Goal: Task Accomplishment & Management: Use online tool/utility

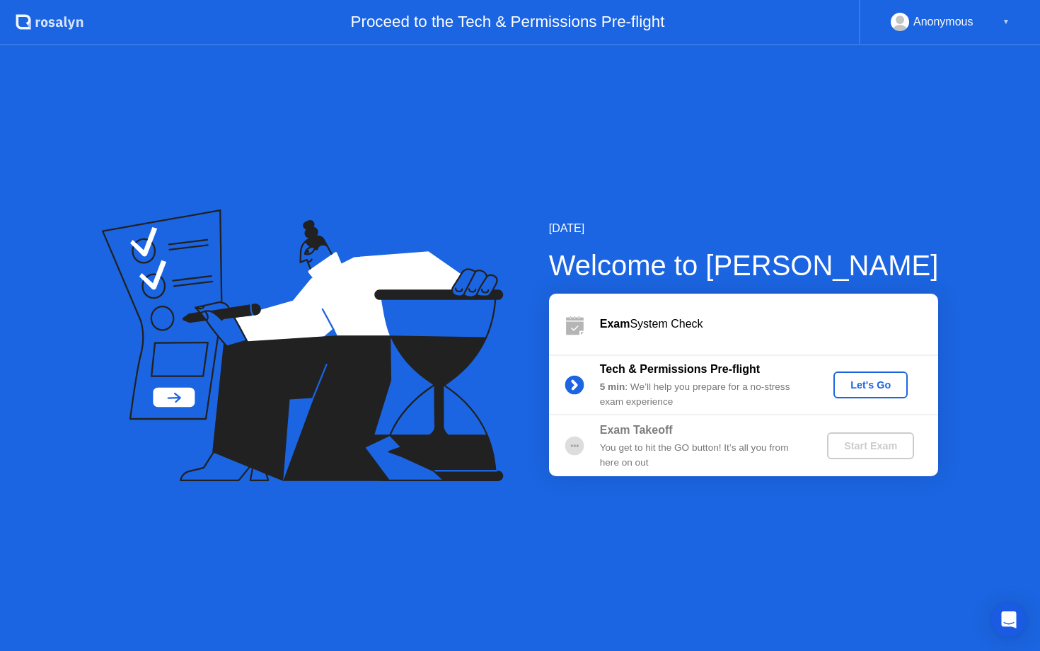
click at [868, 382] on div "Let's Go" at bounding box center [870, 384] width 63 height 11
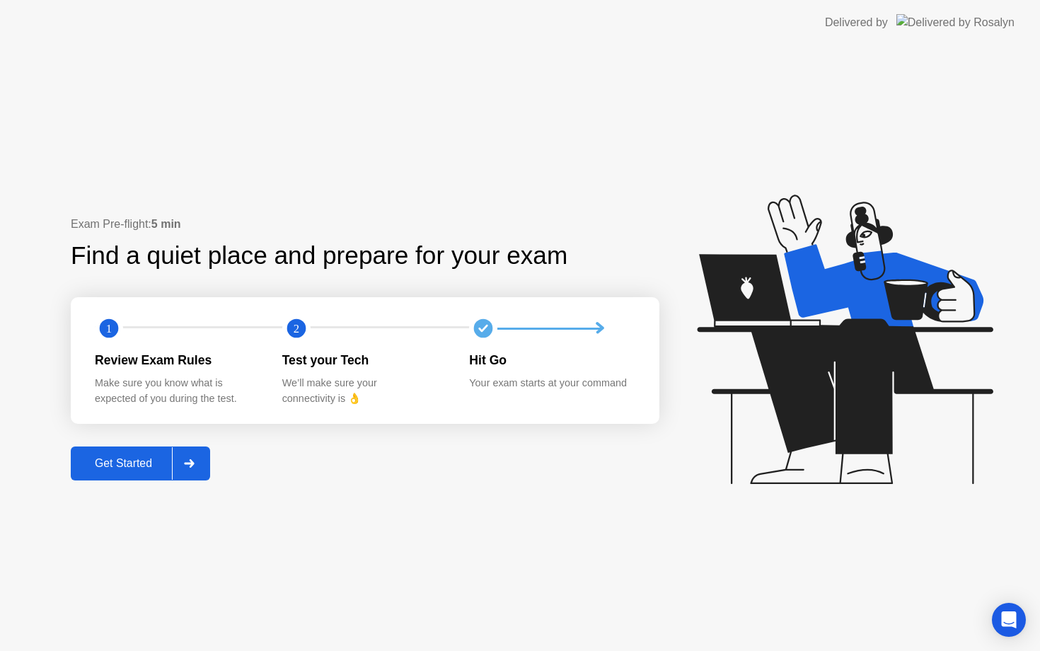
click at [125, 458] on div "Get Started" at bounding box center [123, 463] width 97 height 13
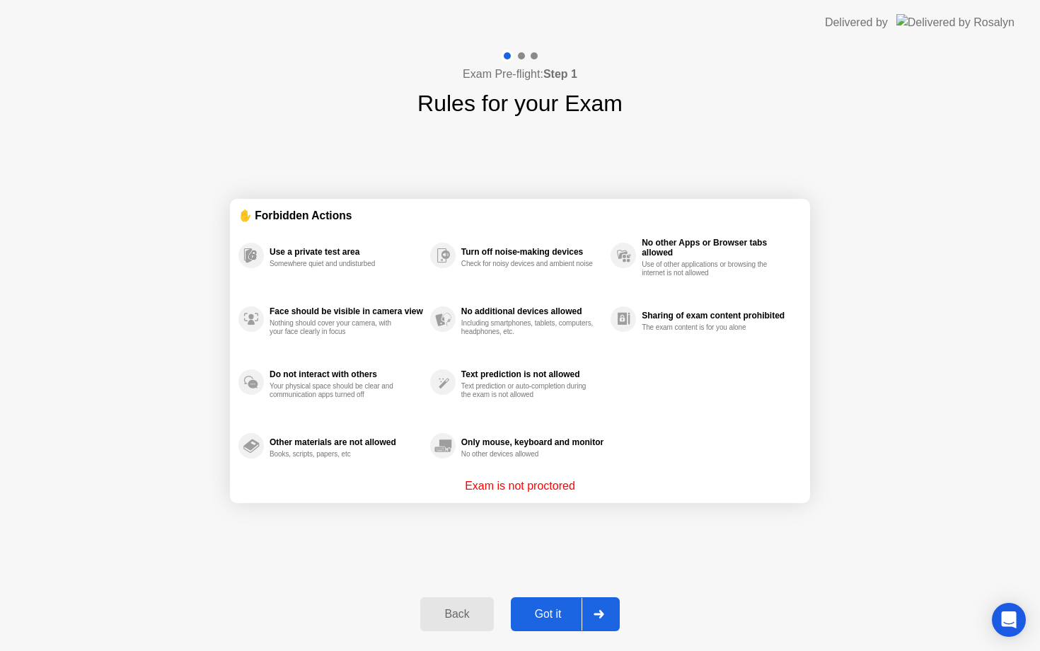
click at [540, 608] on div "Got it" at bounding box center [548, 614] width 67 height 13
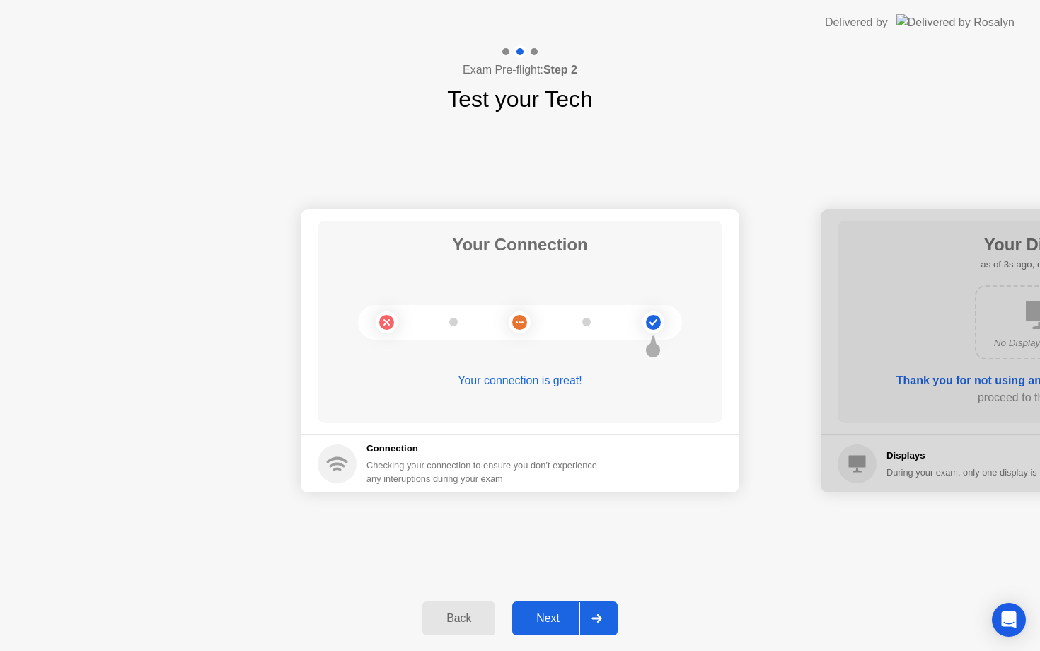
click at [547, 613] on div "Next" at bounding box center [548, 618] width 63 height 13
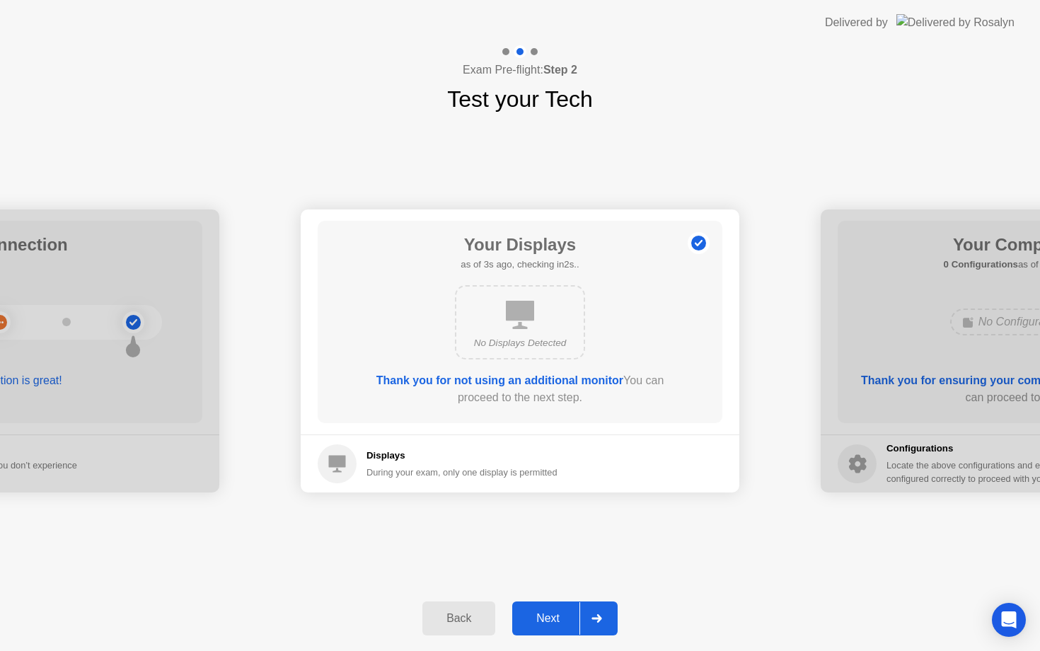
click at [547, 613] on div "Next" at bounding box center [548, 618] width 63 height 13
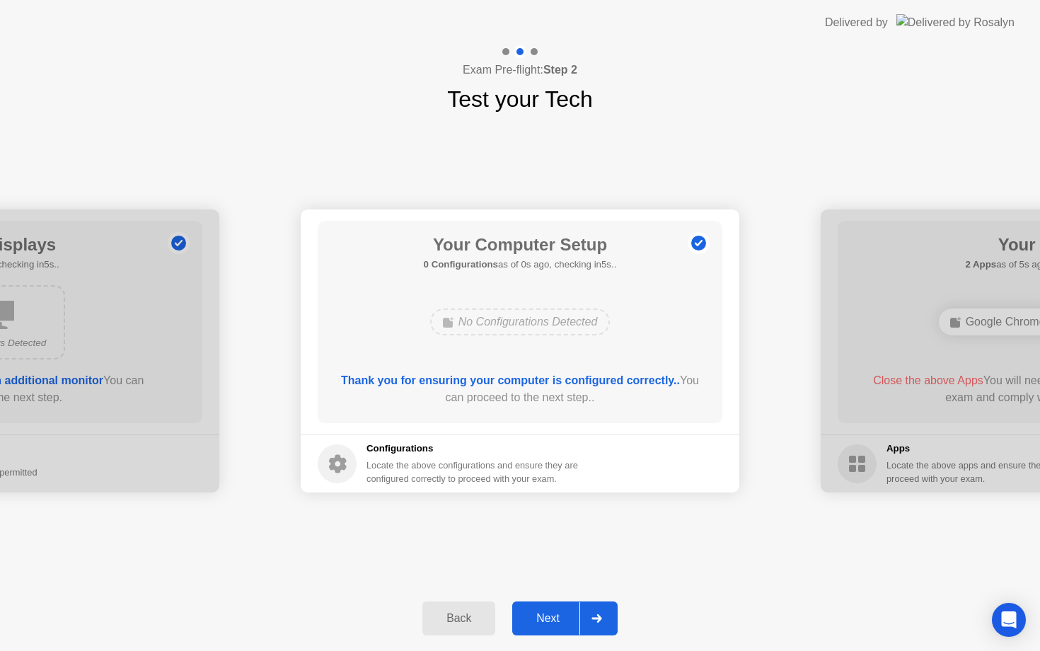
click at [547, 613] on div "Next" at bounding box center [548, 618] width 63 height 13
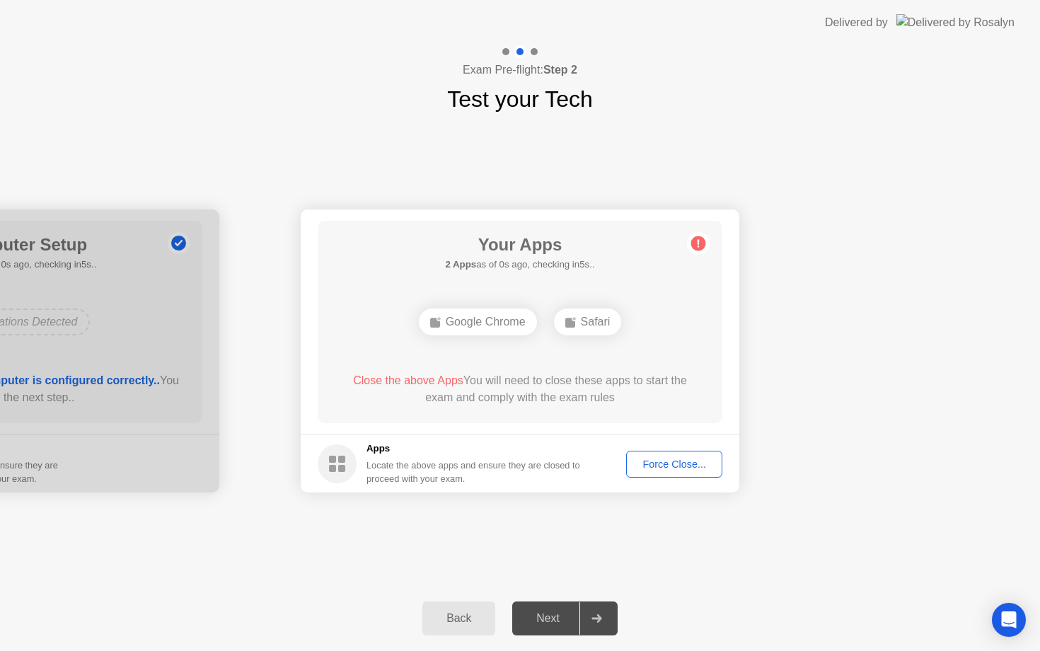
click at [674, 466] on div "Force Close..." at bounding box center [674, 463] width 86 height 11
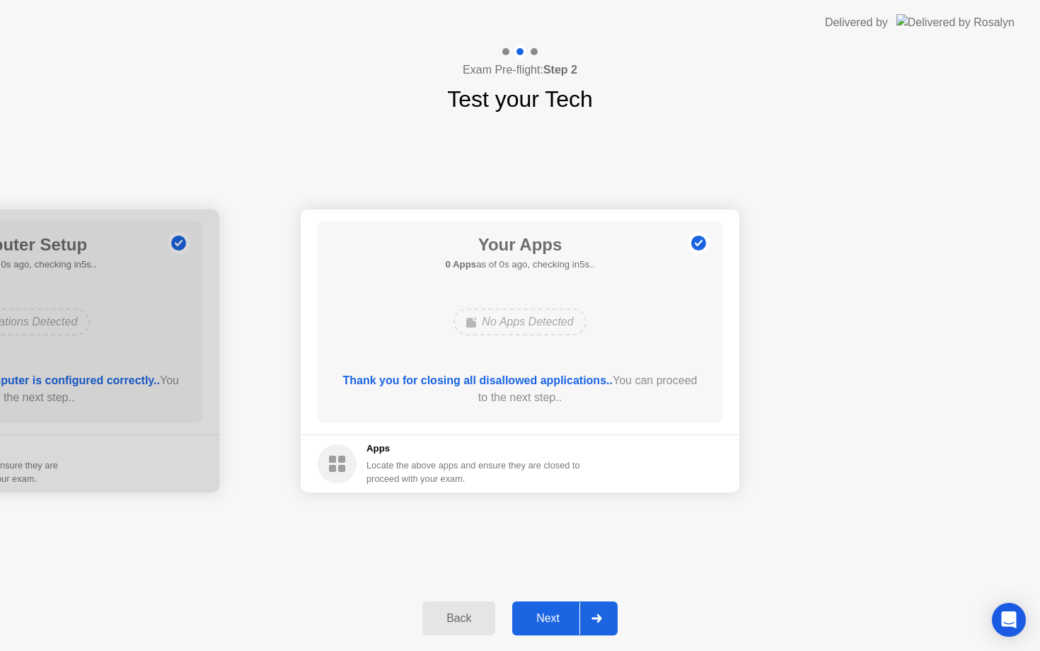
click at [668, 470] on footer "Apps Locate the above apps and ensure they are closed to proceed with your exam." at bounding box center [520, 463] width 439 height 58
click at [553, 628] on button "Next" at bounding box center [564, 618] width 105 height 34
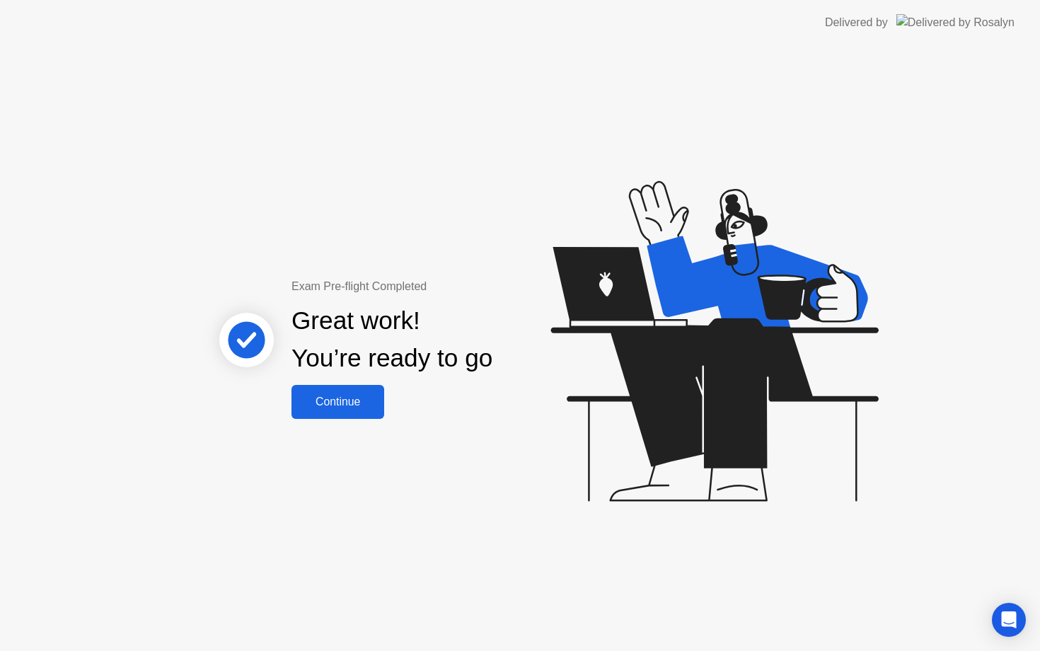
click at [350, 404] on div "Continue" at bounding box center [338, 402] width 84 height 13
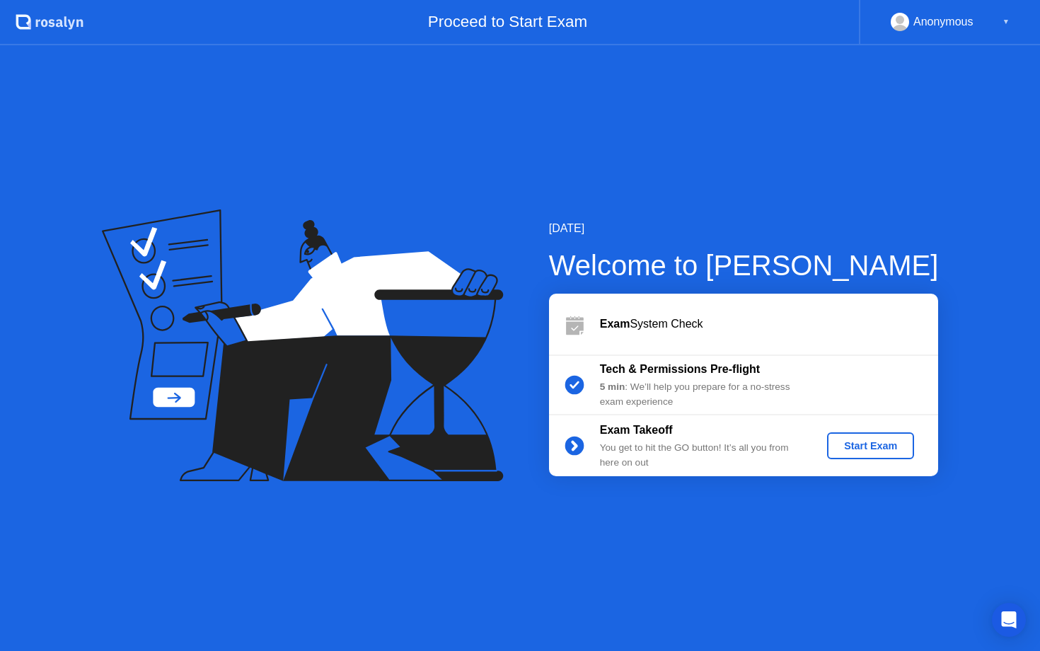
click at [850, 444] on div "Start Exam" at bounding box center [871, 445] width 76 height 11
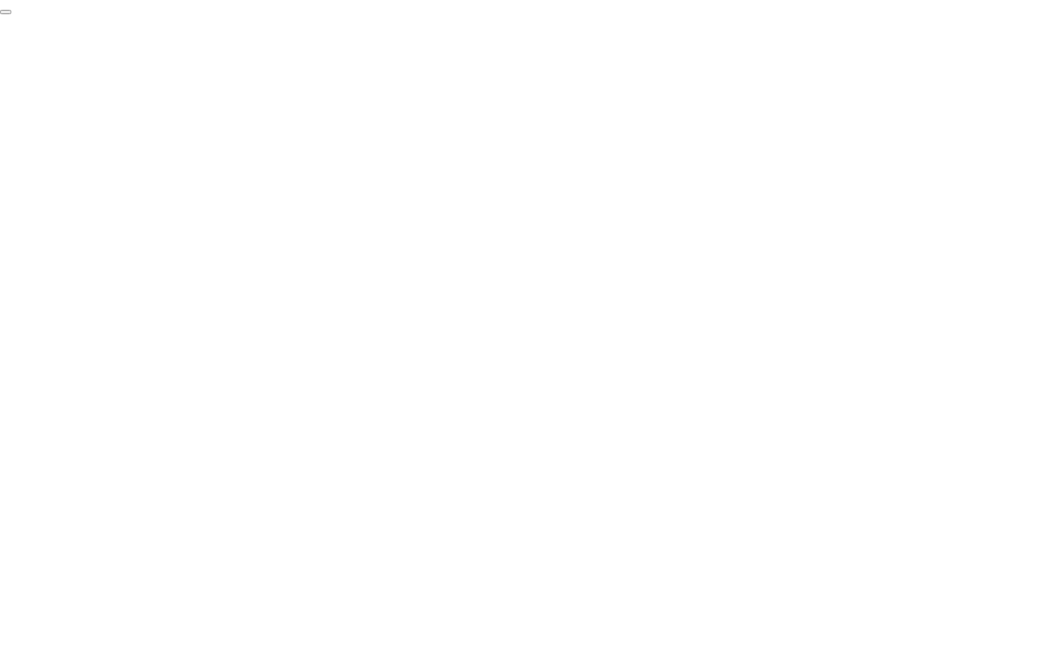
click div "End Proctoring Session"
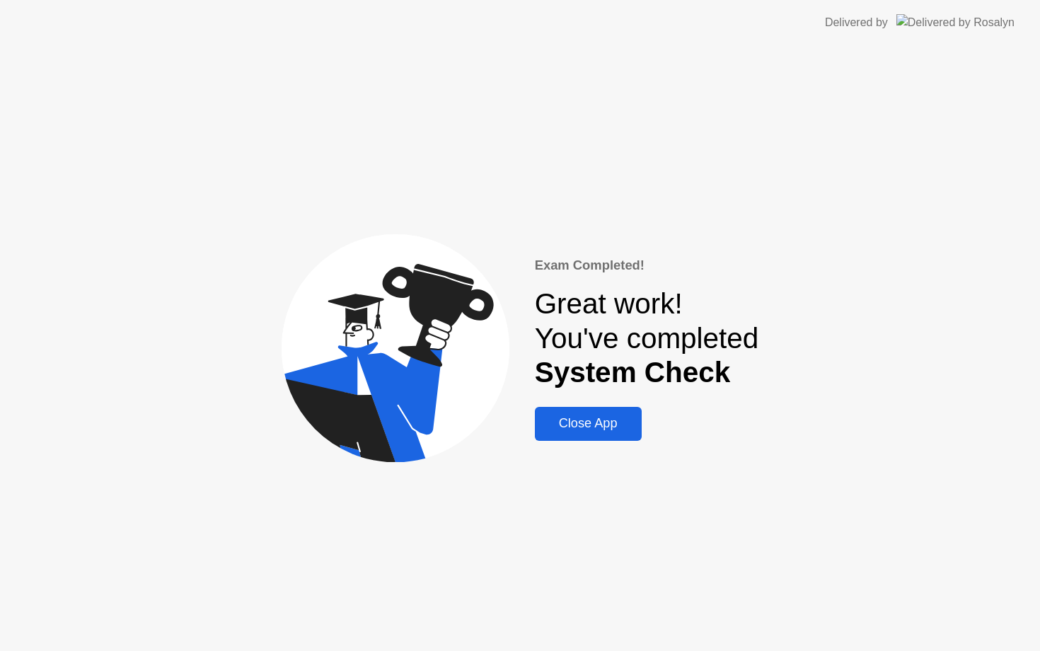
click at [577, 444] on div "Exam Completed! Great work! You've completed System Check Close App" at bounding box center [520, 348] width 1040 height 606
click at [577, 416] on div "Close App" at bounding box center [588, 423] width 98 height 15
